Goal: Task Accomplishment & Management: Manage account settings

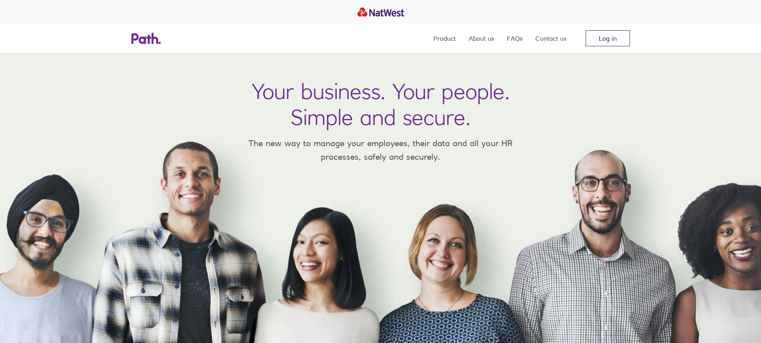
click at [616, 39] on link "Log in" at bounding box center [608, 38] width 44 height 16
click at [603, 37] on link "Log in" at bounding box center [608, 38] width 44 height 16
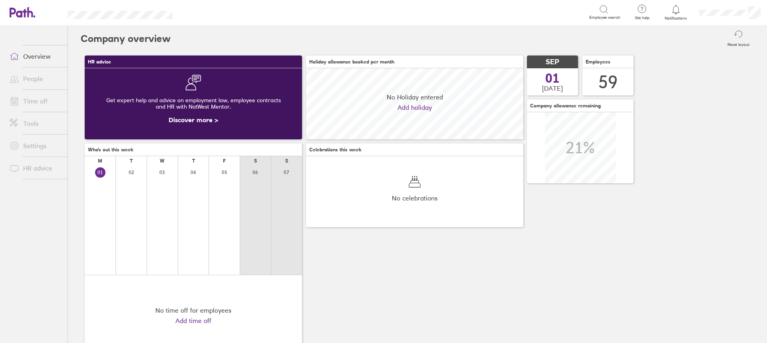
scroll to position [71, 217]
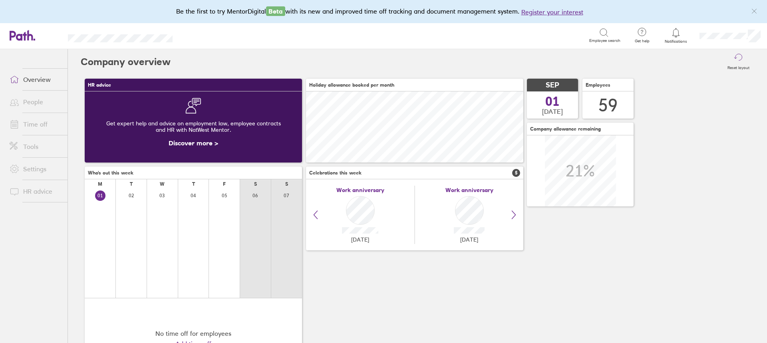
click at [36, 125] on link "Time off" at bounding box center [35, 124] width 64 height 16
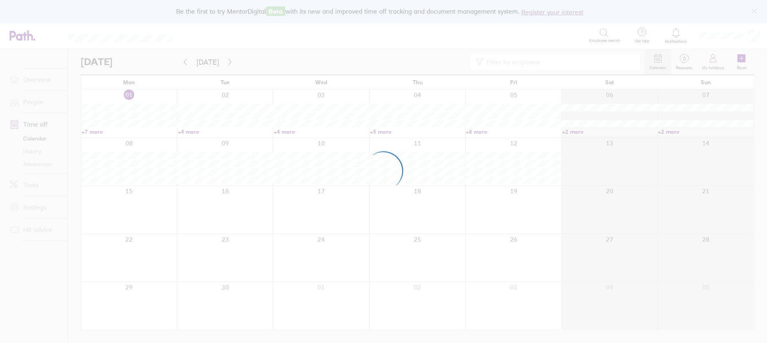
click at [34, 80] on div at bounding box center [383, 171] width 767 height 343
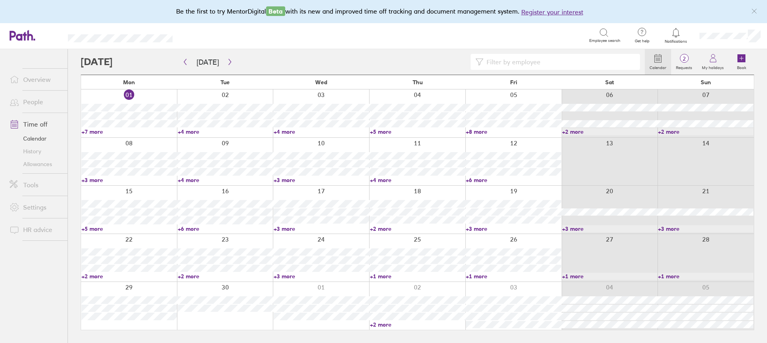
click at [95, 132] on link "+7 more" at bounding box center [129, 131] width 95 height 7
click at [186, 132] on link "+4 more" at bounding box center [225, 131] width 95 height 7
click at [189, 129] on link "+4 more" at bounding box center [225, 131] width 95 height 7
click at [40, 77] on link "Overview" at bounding box center [35, 80] width 64 height 16
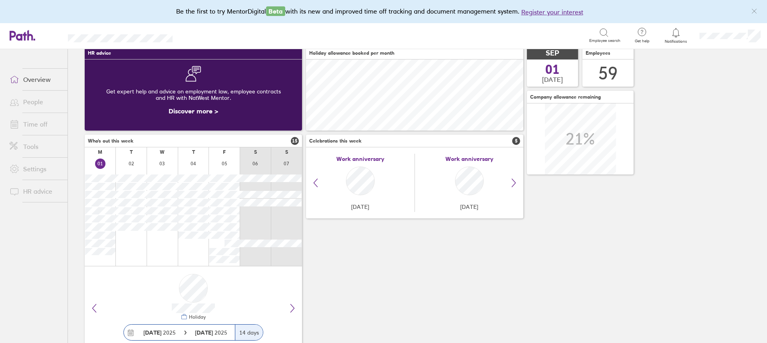
scroll to position [56, 0]
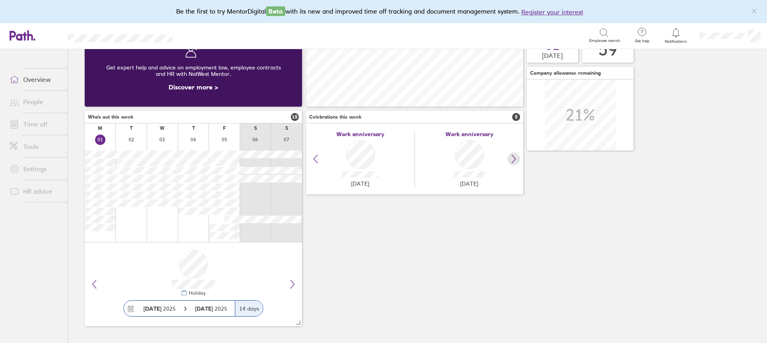
click at [511, 158] on icon at bounding box center [514, 159] width 10 height 10
click at [317, 155] on icon at bounding box center [316, 159] width 10 height 10
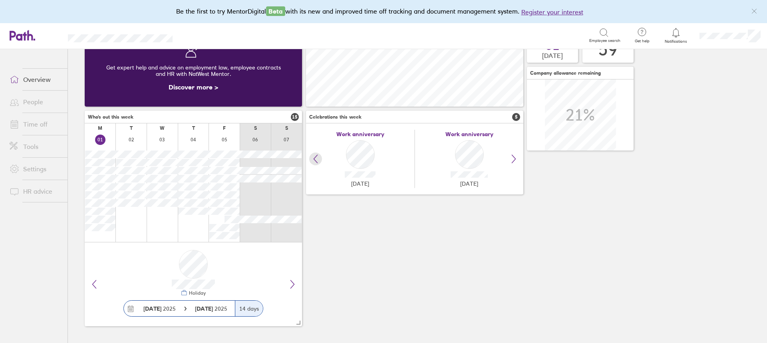
click at [317, 155] on icon at bounding box center [316, 159] width 10 height 10
click at [365, 160] on div "Work anniversary Monday" at bounding box center [360, 159] width 109 height 58
click at [360, 182] on span "Monday" at bounding box center [360, 184] width 18 height 6
click at [36, 133] on li "Time off" at bounding box center [34, 124] width 68 height 22
click at [34, 123] on link "Time off" at bounding box center [35, 124] width 64 height 16
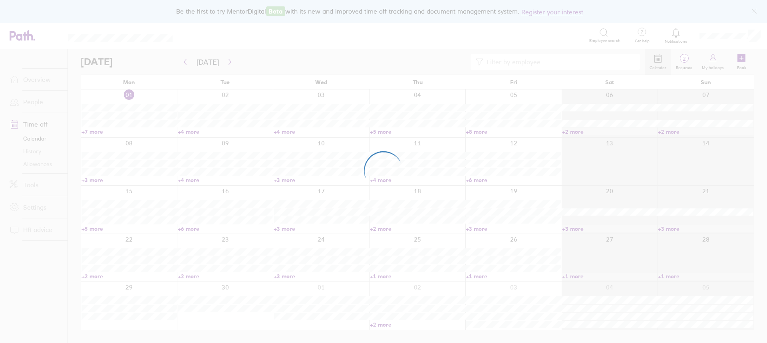
click at [38, 166] on div at bounding box center [383, 171] width 767 height 343
